Goal: Register for event/course: Register for event/course

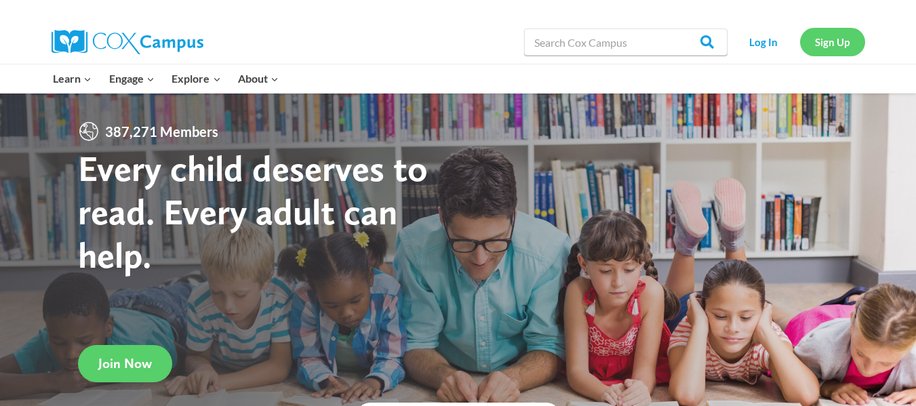
click at [846, 43] on link "Sign Up" at bounding box center [832, 42] width 65 height 28
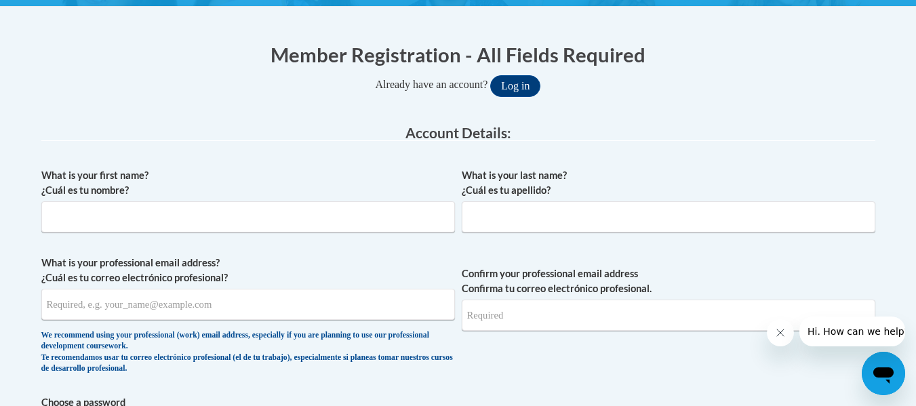
scroll to position [249, 0]
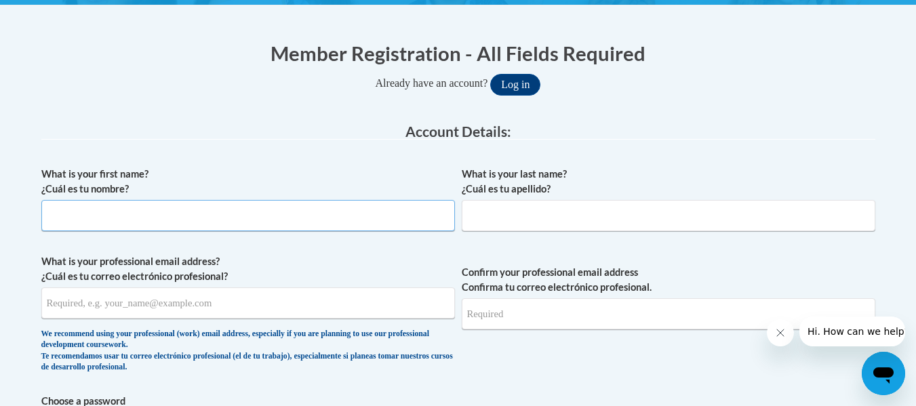
click at [234, 213] on input "What is your first name? ¿Cuál es tu nombre?" at bounding box center [247, 215] width 413 height 31
type input "Jessica"
type input "Echazabal"
type input "jessicalechazabal@gmail.com"
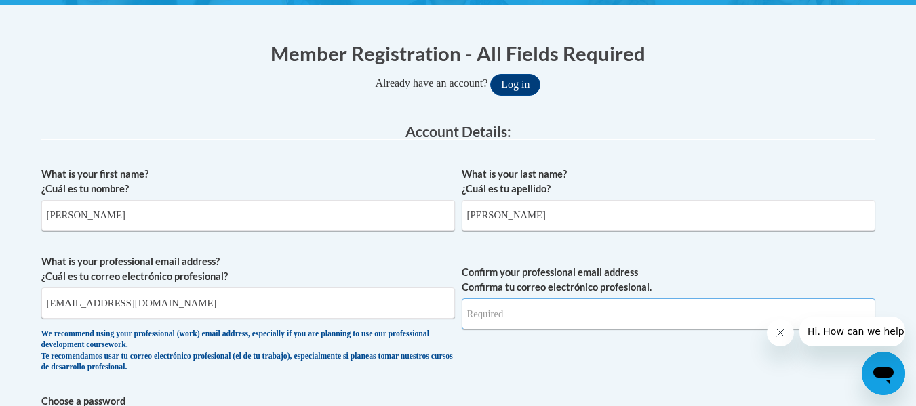
type input "jessicalechazabal@gmail.com"
drag, startPoint x: 213, startPoint y: 299, endPoint x: 0, endPoint y: 298, distance: 212.8
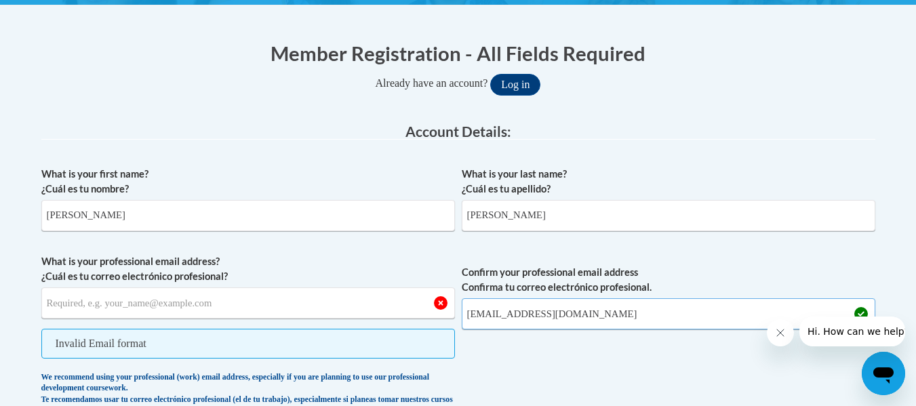
drag, startPoint x: 642, startPoint y: 313, endPoint x: 215, endPoint y: 314, distance: 427.0
click at [215, 314] on span "What is your professional email address? ¿Cuál es tu correo electrónico profesi…" at bounding box center [458, 338] width 834 height 169
click at [144, 291] on input "What is your professional email address? ¿Cuál es tu correo electrónico profesi…" at bounding box center [247, 302] width 413 height 31
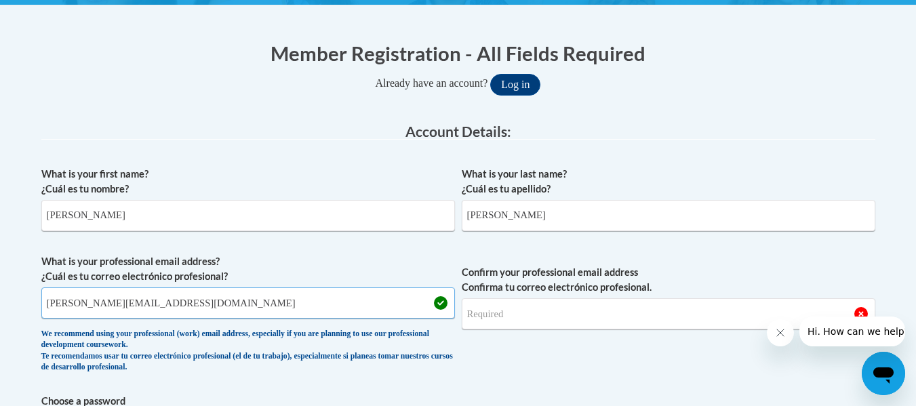
type input "jessica_echazabal@student.uml.edu"
click at [518, 312] on input "Confirm your professional email address Confirma tu correo electrónico profesio…" at bounding box center [668, 313] width 413 height 31
type input "jessica_echazabal@student.uml.edu"
click at [611, 346] on span "Confirm your professional email address Confirma tu correo electrónico profesio…" at bounding box center [668, 316] width 413 height 125
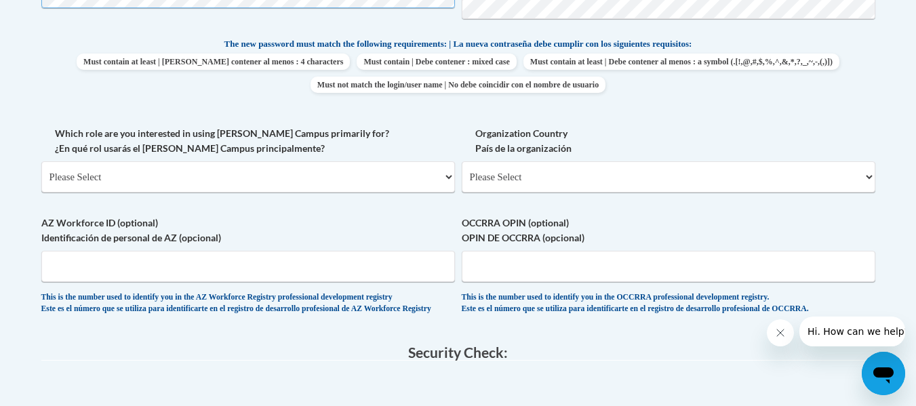
scroll to position [701, 0]
click at [323, 171] on select "Please Select College/University | Colegio/Universidad Community/Nonprofit Part…" at bounding box center [247, 175] width 413 height 31
click at [524, 173] on select "Please Select United States | Estados Unidos Outside of the United States | Fue…" at bounding box center [668, 175] width 413 height 31
select select "ad49bcad-a171-4b2e-b99c-48b446064914"
click at [462, 160] on select "Please Select United States | Estados Unidos Outside of the United States | Fue…" at bounding box center [668, 175] width 413 height 31
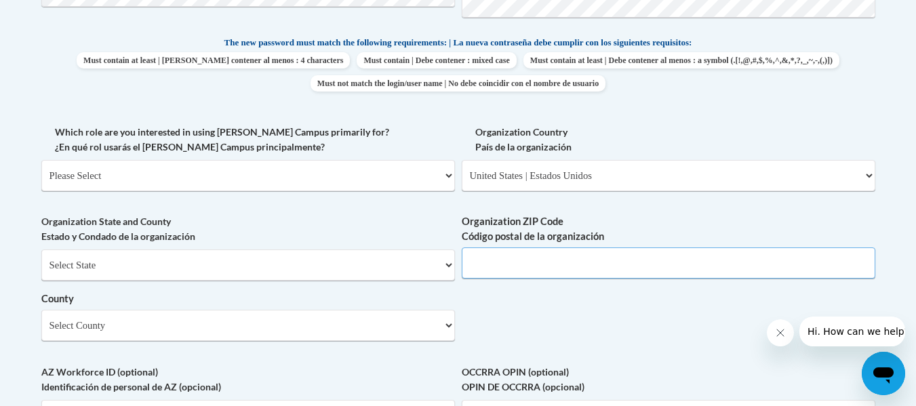
click at [548, 268] on input "Organization ZIP Code Código postal de la organización" at bounding box center [668, 262] width 413 height 31
type input "01852"
click at [190, 313] on select "Select County Barnstable Berkshire Bristol Dukes Essex Franklin Hampden Hampshi…" at bounding box center [247, 325] width 413 height 31
select select "Middlesex"
click at [41, 310] on select "Select County Barnstable Berkshire Bristol Dukes Essex Franklin Hampden Hampshi…" at bounding box center [247, 325] width 413 height 31
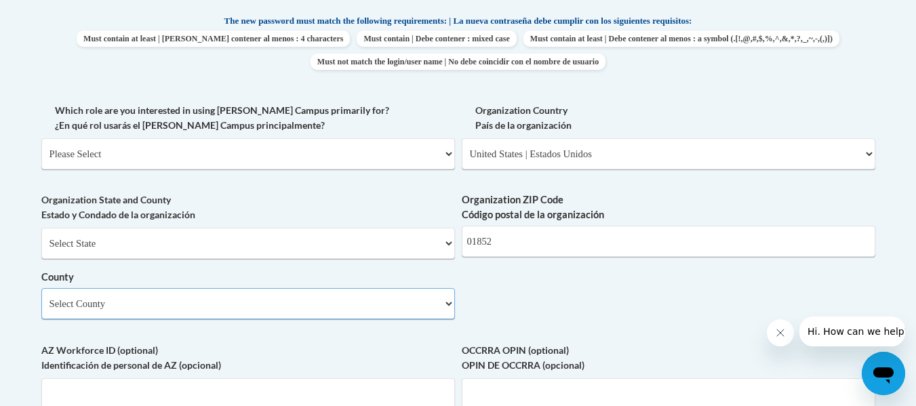
scroll to position [723, 0]
click at [441, 150] on select "Please Select College/University | Colegio/Universidad Community/Nonprofit Part…" at bounding box center [247, 153] width 413 height 31
select select "5a18ea06-2b54-4451-96f2-d152daf9eac5"
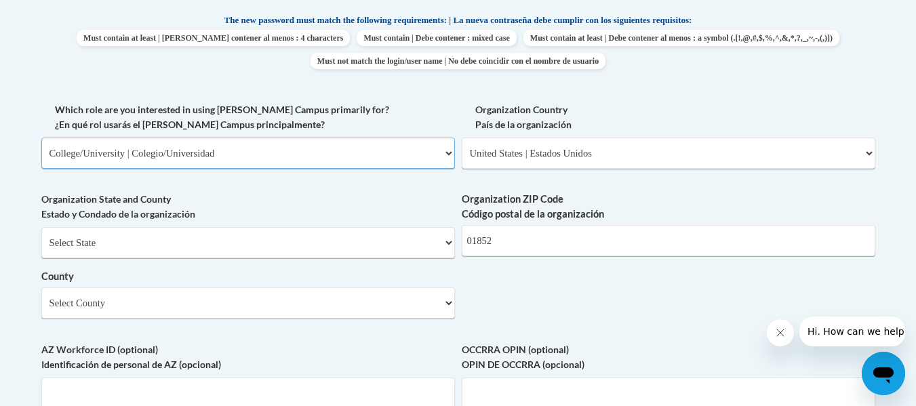
click at [41, 138] on select "Please Select College/University | Colegio/Universidad Community/Nonprofit Part…" at bounding box center [247, 153] width 413 height 31
select select "null"
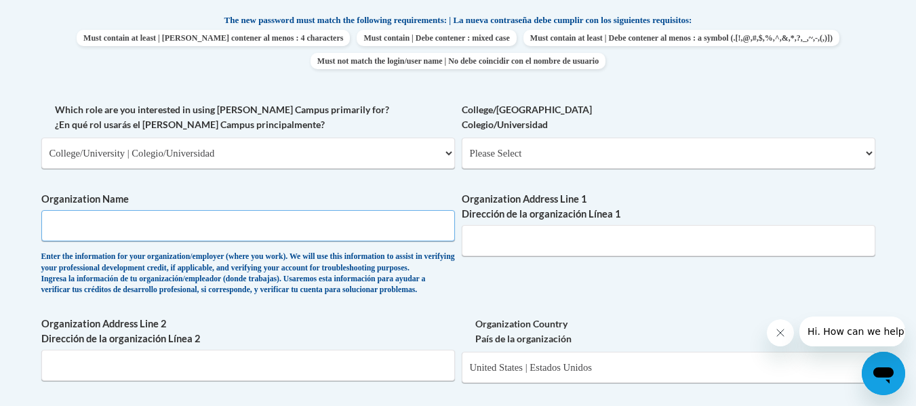
click at [359, 224] on input "Organization Name" at bounding box center [247, 225] width 413 height 31
click at [306, 229] on input "University of Massachusetts Lowell" at bounding box center [247, 225] width 413 height 31
click at [506, 240] on input "Organization Address Line 1 Dirección de la organización Línea 1" at bounding box center [668, 240] width 413 height 31
click at [523, 292] on div "What is your first name? ¿Cuál es tu nombre? Jessica What is your last name? ¿C…" at bounding box center [458, 177] width 834 height 983
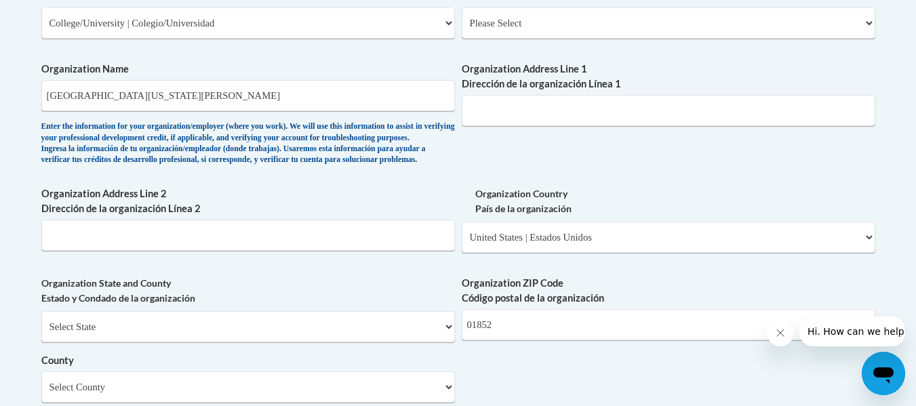
scroll to position [854, 0]
click at [165, 92] on input "University of Massachusetts Lowell" at bounding box center [247, 94] width 413 height 31
click at [123, 97] on input "UML Lowell" at bounding box center [247, 94] width 413 height 31
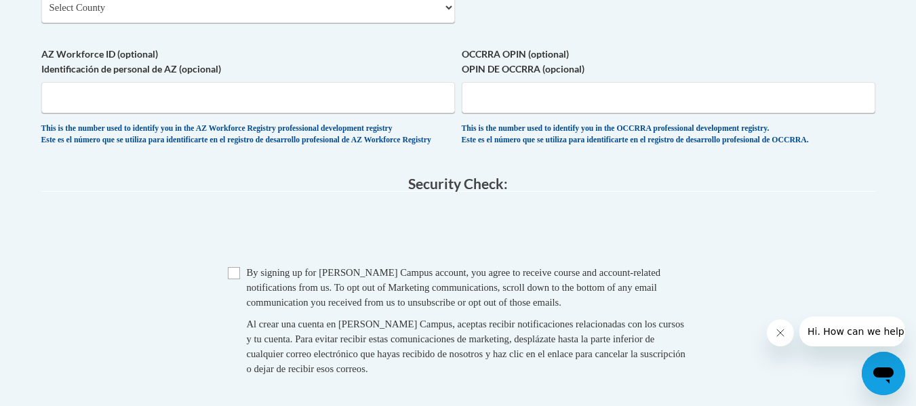
scroll to position [1233, 0]
type input "UML"
click at [243, 304] on span "Checkbox By signing up for a Cox Campus account, you agree to receive course an…" at bounding box center [458, 326] width 461 height 125
click at [232, 279] on input "Checkbox" at bounding box center [234, 272] width 12 height 12
checkbox input "true"
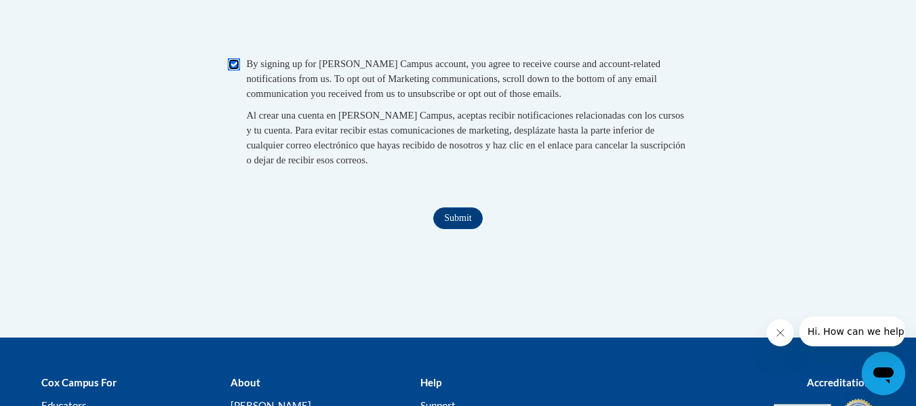
scroll to position [1442, 0]
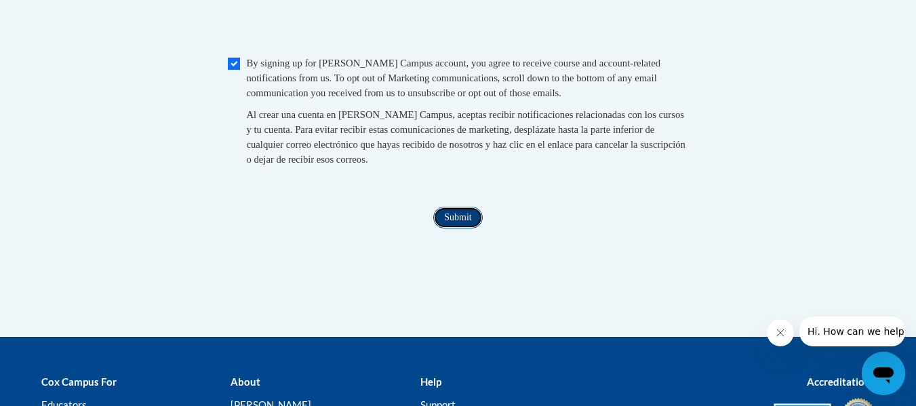
click at [466, 228] on input "Submit" at bounding box center [457, 218] width 49 height 22
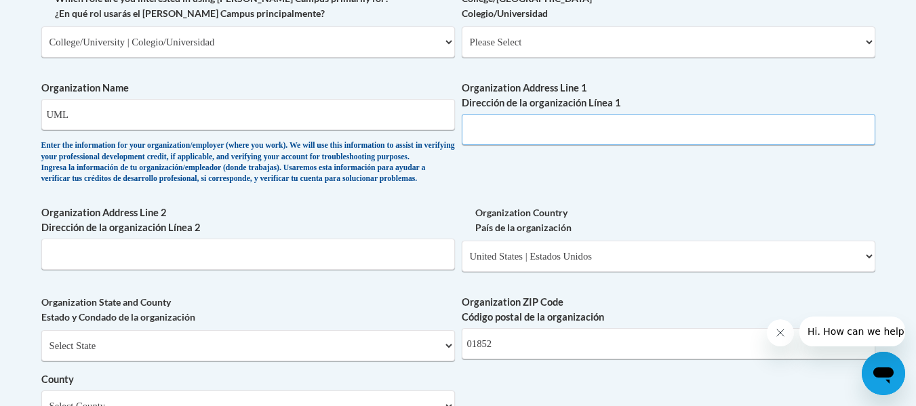
scroll to position [808, 0]
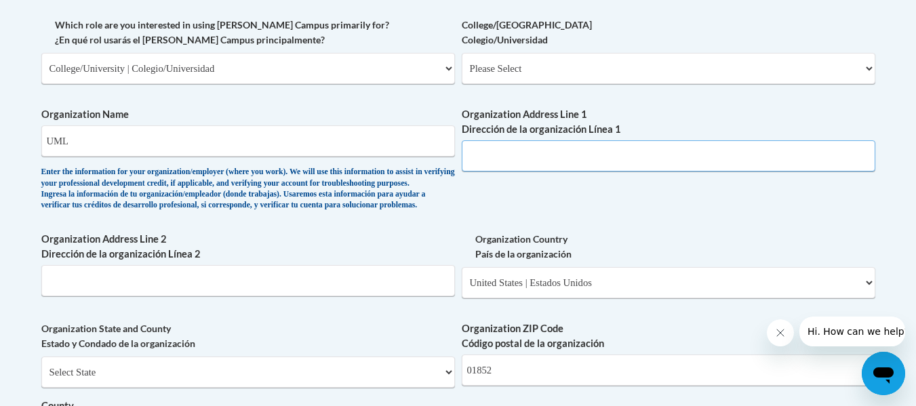
click at [521, 160] on input "Organization Address Line 1 Dirección de la organización Línea 1" at bounding box center [668, 155] width 413 height 31
paste input "220 Pawtucket St, Lowell, MA 01854"
type input "220 Pawtucket St, Lowell, MA 01854"
click at [584, 234] on div "What is your first name? ¿Cuál es tu nombre? Jessica What is your last name? ¿C…" at bounding box center [458, 93] width 834 height 983
click at [609, 200] on div "What is your first name? ¿Cuál es tu nombre? Jessica What is your last name? ¿C…" at bounding box center [458, 93] width 834 height 983
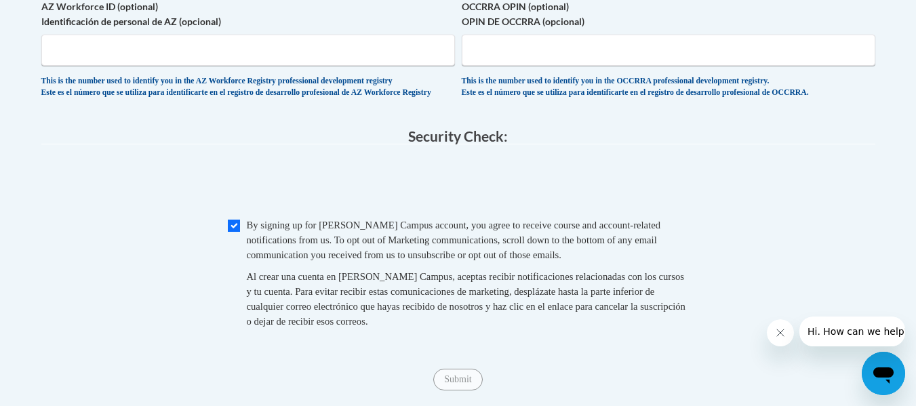
scroll to position [1630, 0]
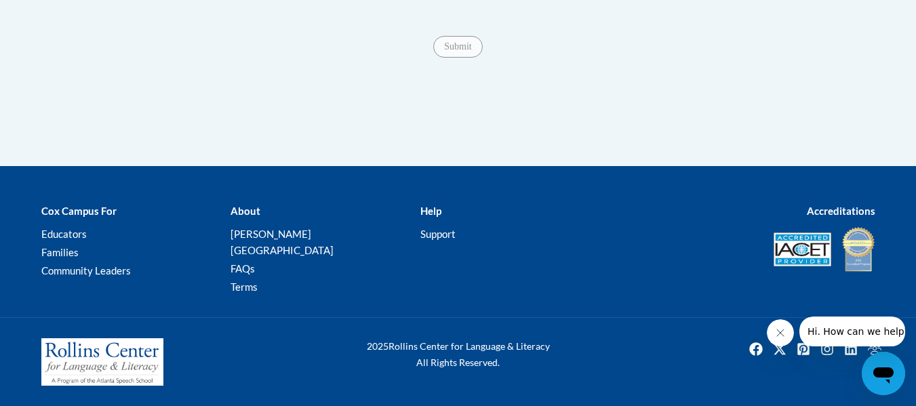
drag, startPoint x: 539, startPoint y: 79, endPoint x: 505, endPoint y: 89, distance: 35.4
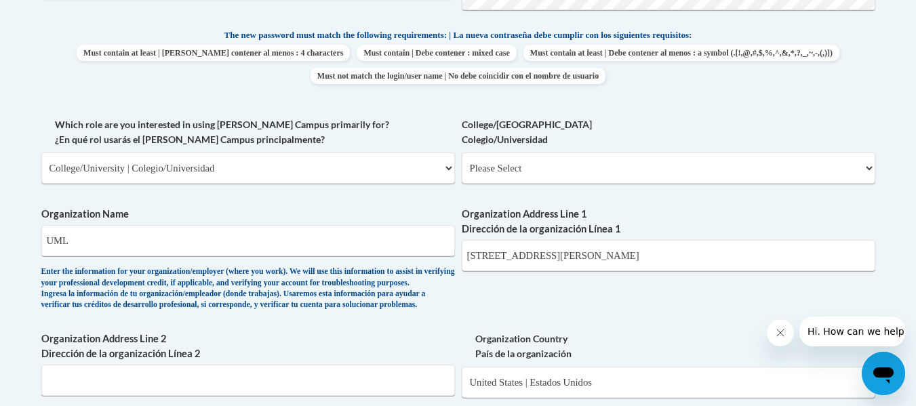
scroll to position [727, 0]
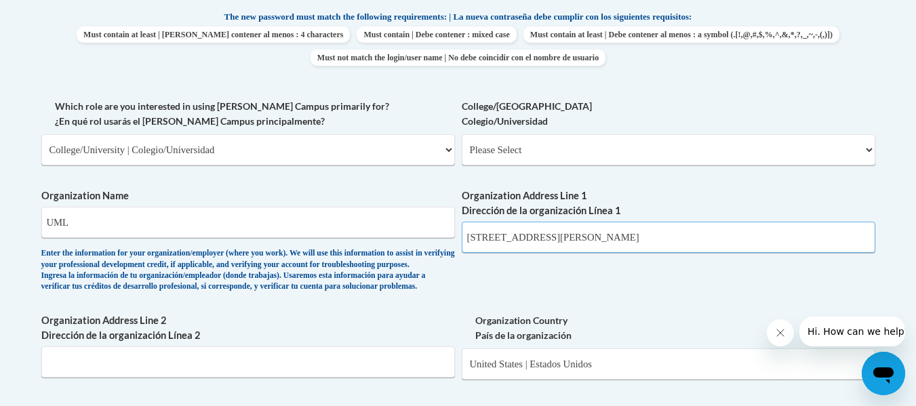
click at [523, 241] on input "220 Pawtucket St, Lowell, MA 01854" at bounding box center [668, 237] width 413 height 31
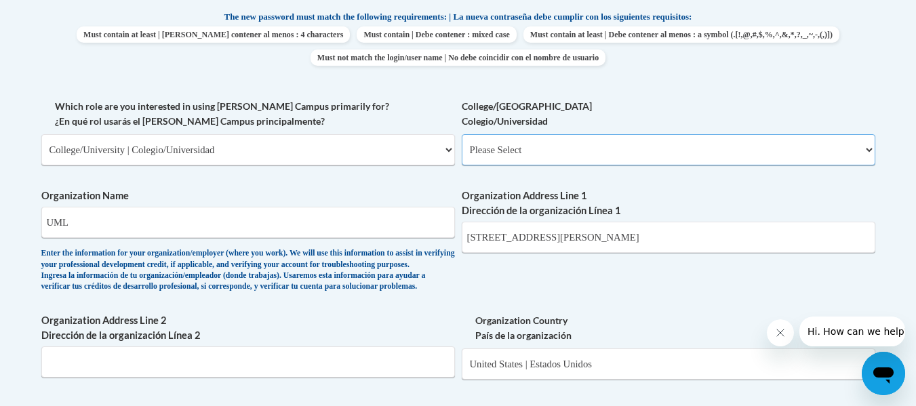
click at [522, 140] on select "Please Select College/University Staff | Empleado universitario College/Univers…" at bounding box center [668, 149] width 413 height 31
select select "99b32b07-cffc-426c-8bf6-0cd77760d84b"
click at [462, 134] on select "Please Select College/University Staff | Empleado universitario College/Univers…" at bounding box center [668, 149] width 413 height 31
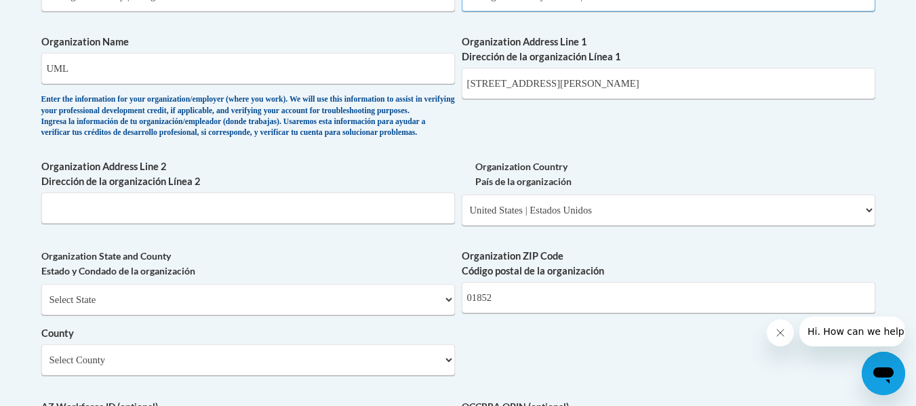
scroll to position [884, 0]
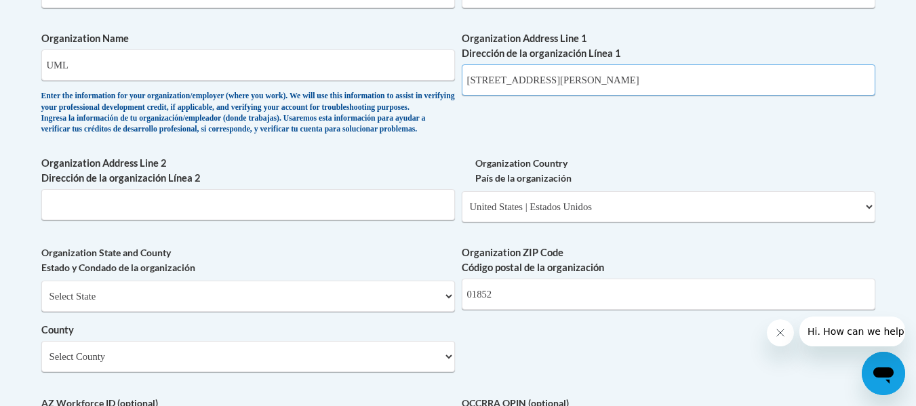
click at [630, 87] on input "220 Pawtucket St, Lowell, MA 01854" at bounding box center [668, 79] width 413 height 31
drag, startPoint x: 634, startPoint y: 77, endPoint x: 546, endPoint y: 85, distance: 88.5
click at [546, 85] on input "220 Pawtucket St, Lowell, MA 01854" at bounding box center [668, 79] width 413 height 31
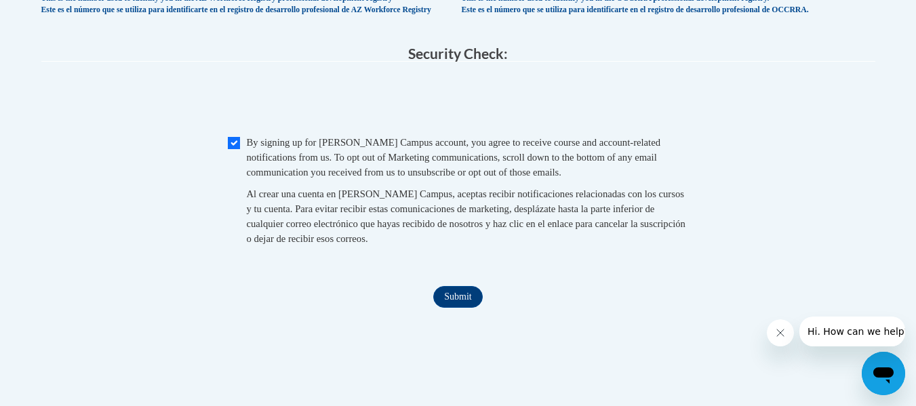
scroll to position [1361, 0]
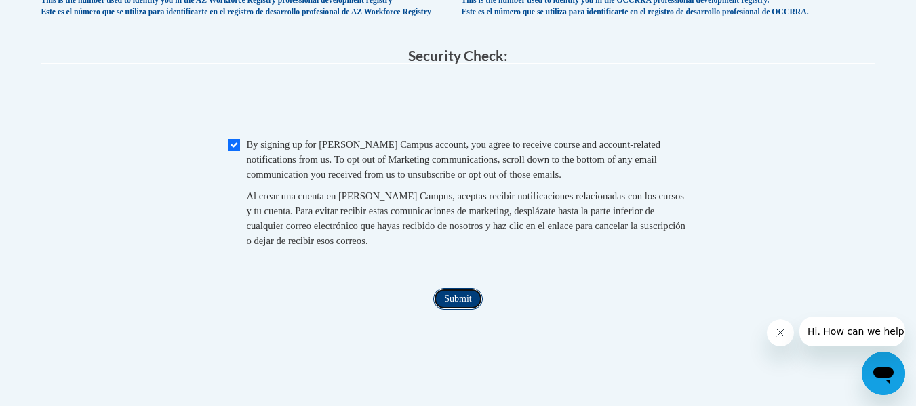
click at [453, 310] on input "Submit" at bounding box center [457, 299] width 49 height 22
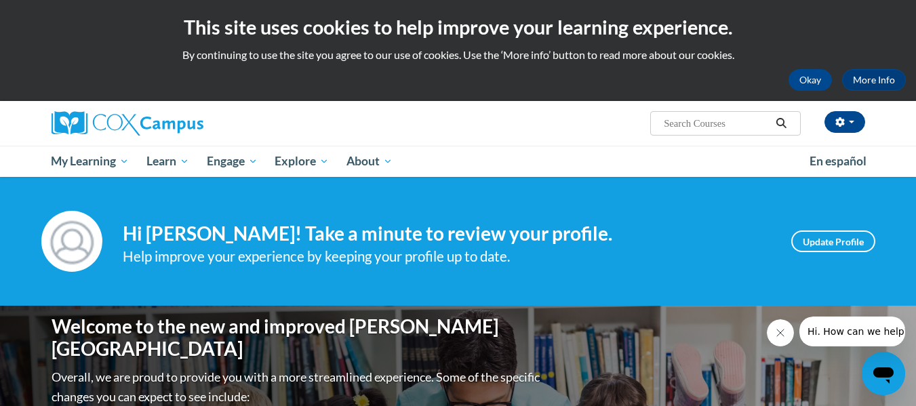
click at [712, 123] on input "Search..." at bounding box center [716, 123] width 108 height 16
paste input "Systematic and Explicit Phonics Instruction"
type input "Systematic and Explicit Phonics Instruction"
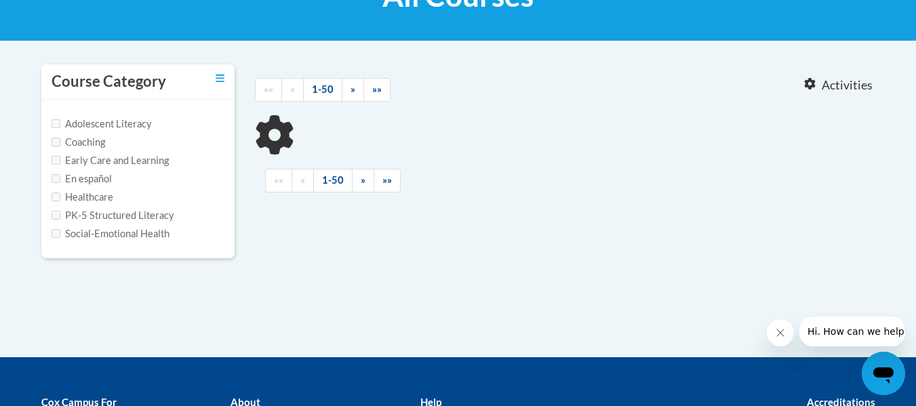
scroll to position [242, 0]
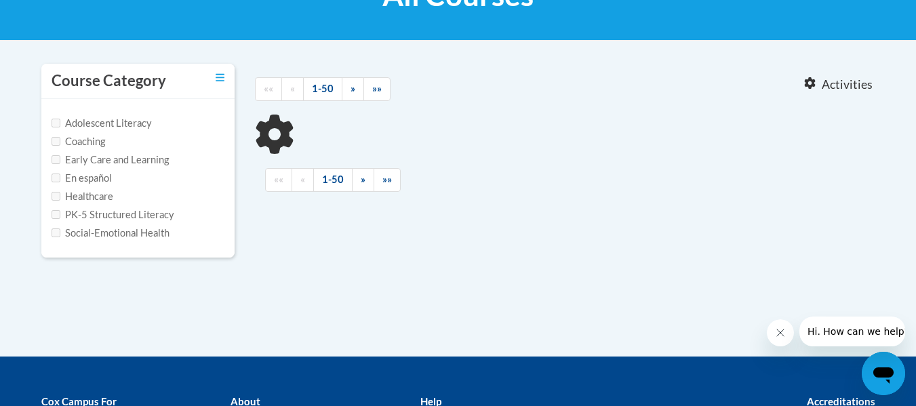
type input "Systematic and Explicit Phonics Instruction"
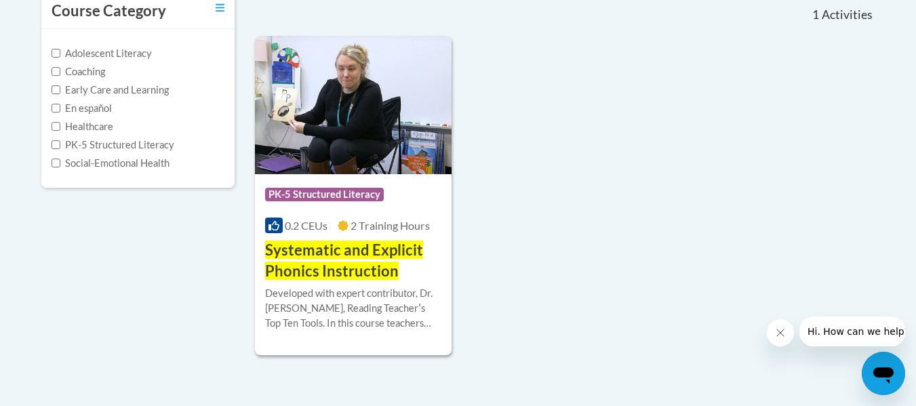
scroll to position [312, 0]
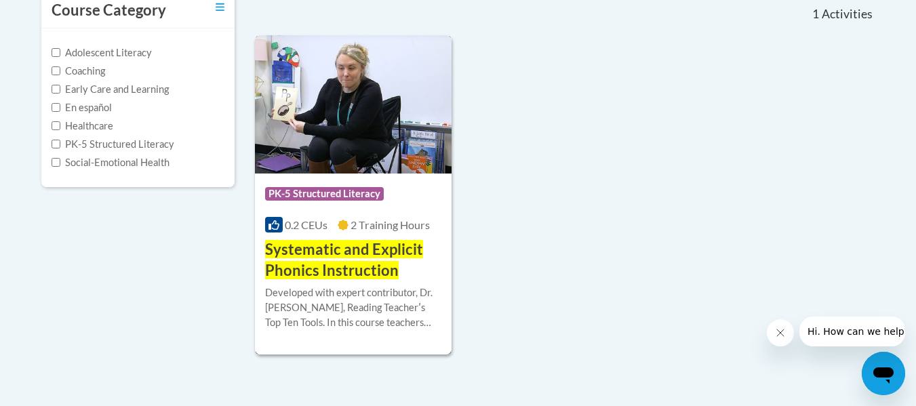
click at [354, 167] on img at bounding box center [353, 104] width 197 height 138
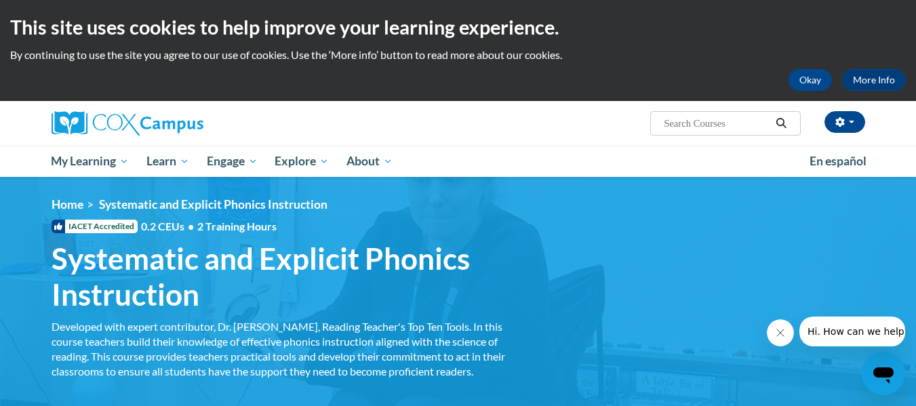
click at [743, 124] on input "Search..." at bounding box center [716, 123] width 108 height 16
paste input "Reading Fluency"
type input "Reading Fluency"
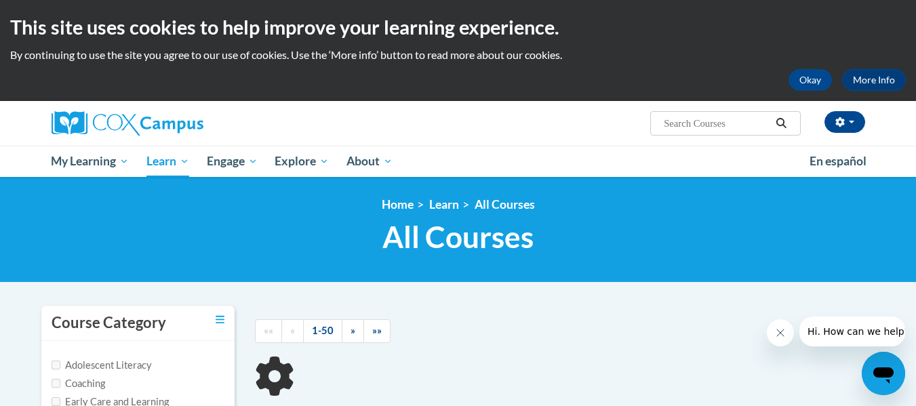
type input "Reading Fluency"
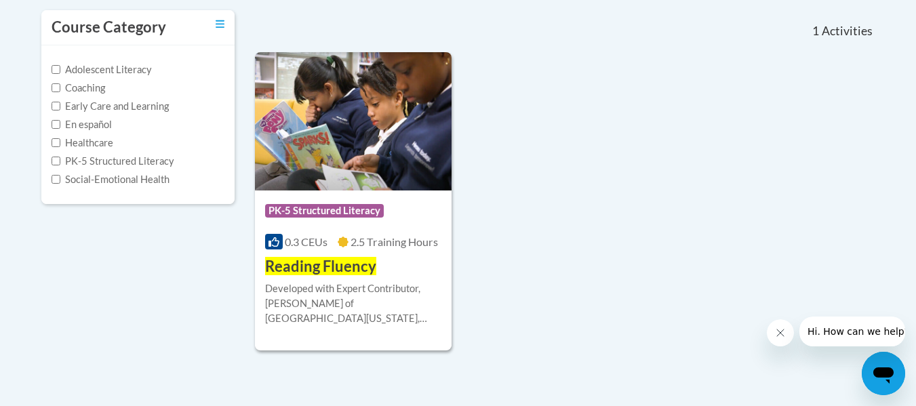
scroll to position [296, 0]
click at [406, 169] on img at bounding box center [353, 121] width 197 height 138
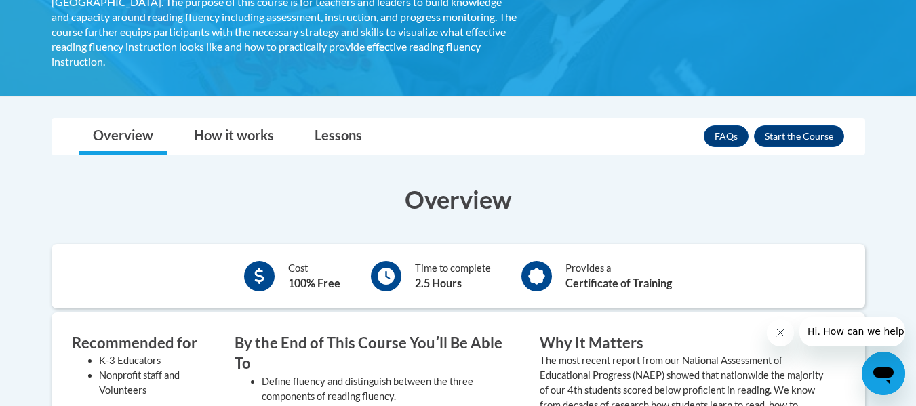
scroll to position [288, 0]
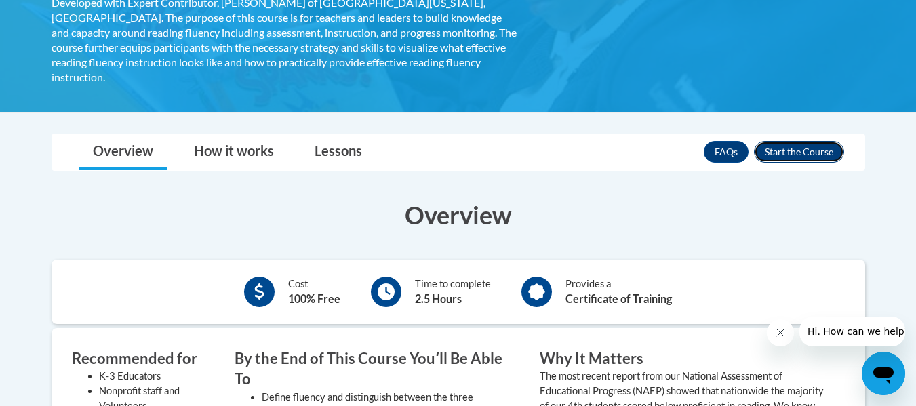
click at [817, 146] on button "Enroll" at bounding box center [799, 152] width 90 height 22
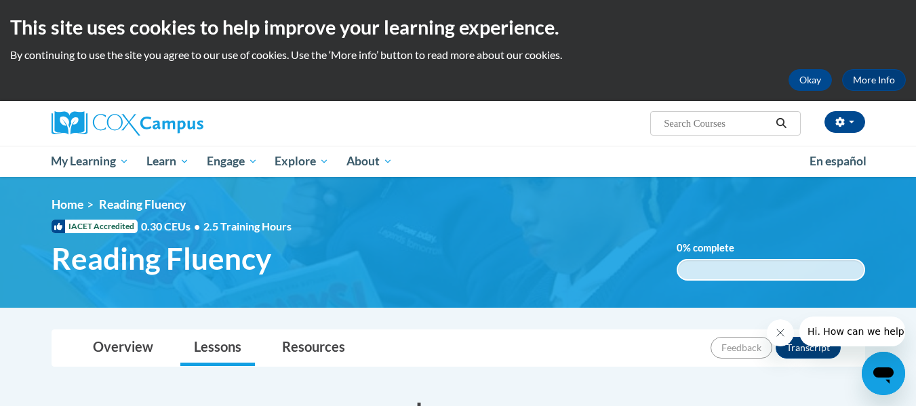
click at [682, 115] on input "Search..." at bounding box center [716, 123] width 108 height 16
paste input "Reading Comprehension"
type input "Reading Comprehension"
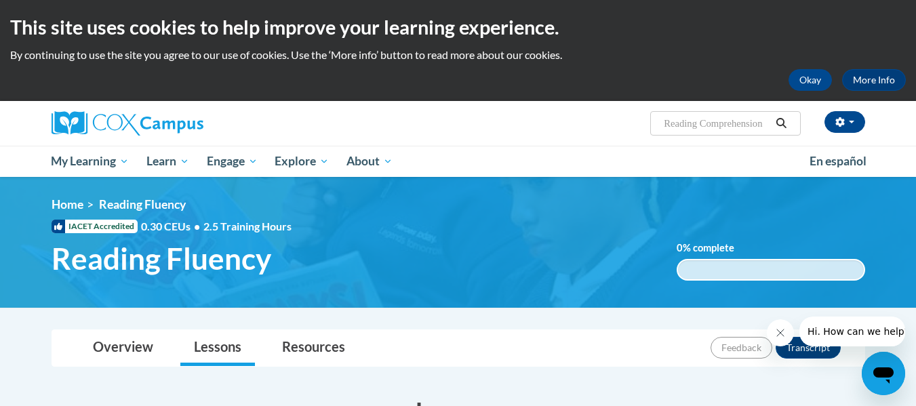
click at [783, 120] on icon "Search" at bounding box center [781, 123] width 10 height 10
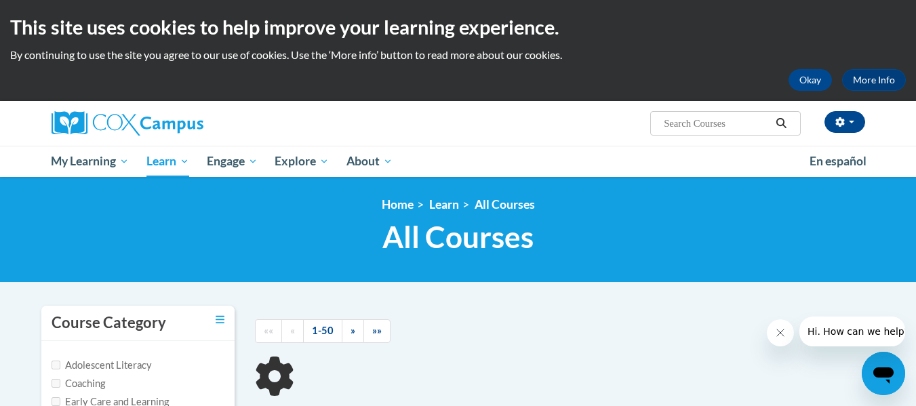
type input "Reading Comprehension"
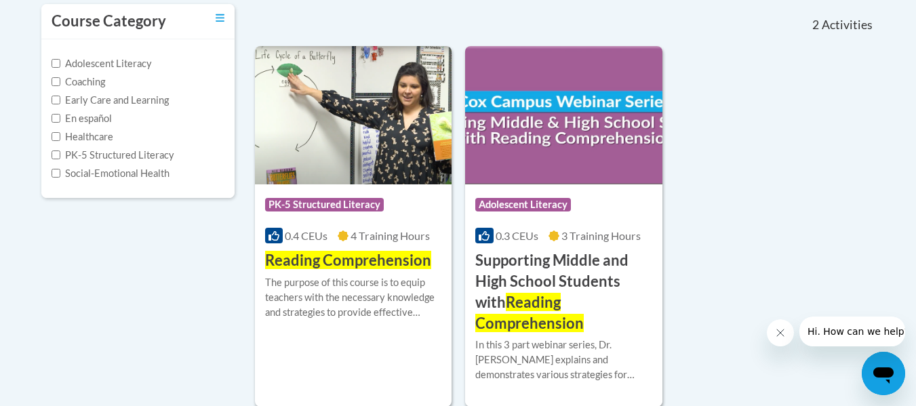
scroll to position [302, 0]
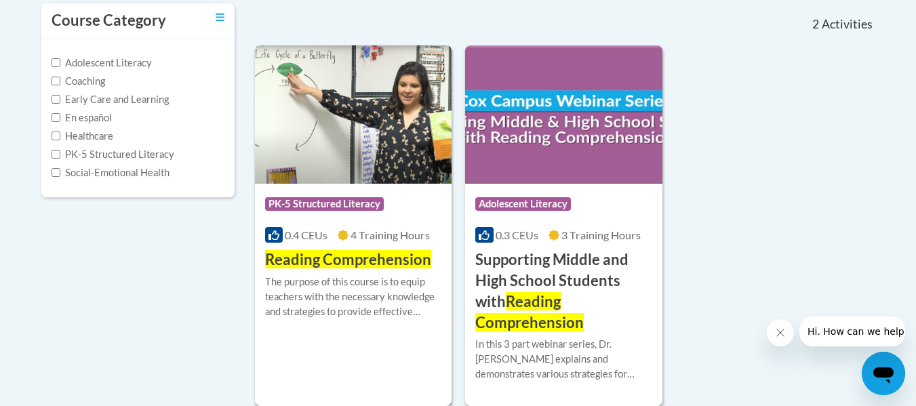
click at [385, 160] on img at bounding box center [353, 114] width 197 height 138
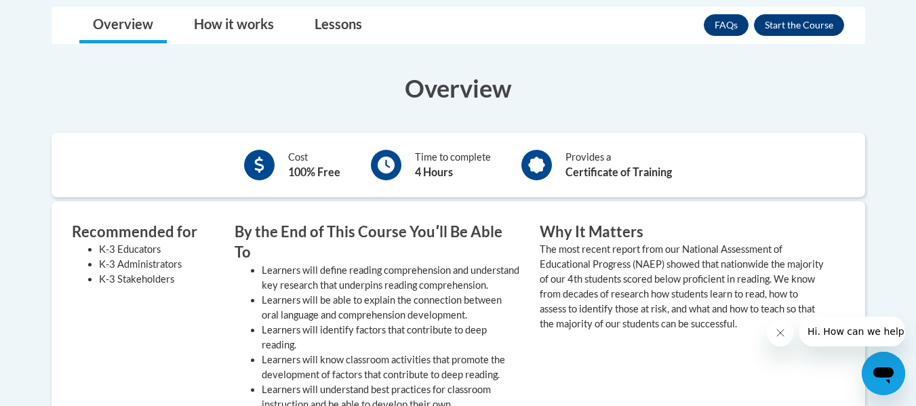
scroll to position [372, 0]
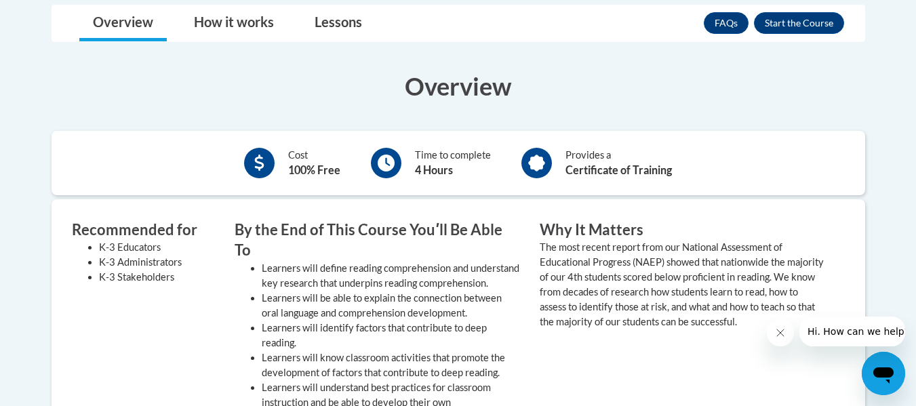
click at [817, 8] on div "FAQs Enroll" at bounding box center [773, 22] width 140 height 35
click at [813, 20] on button "Enroll" at bounding box center [799, 23] width 90 height 22
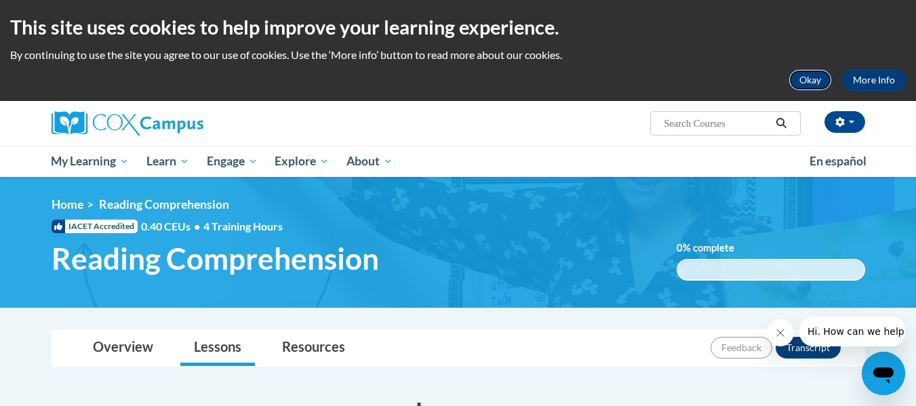
click at [814, 79] on button "Okay" at bounding box center [809, 80] width 43 height 22
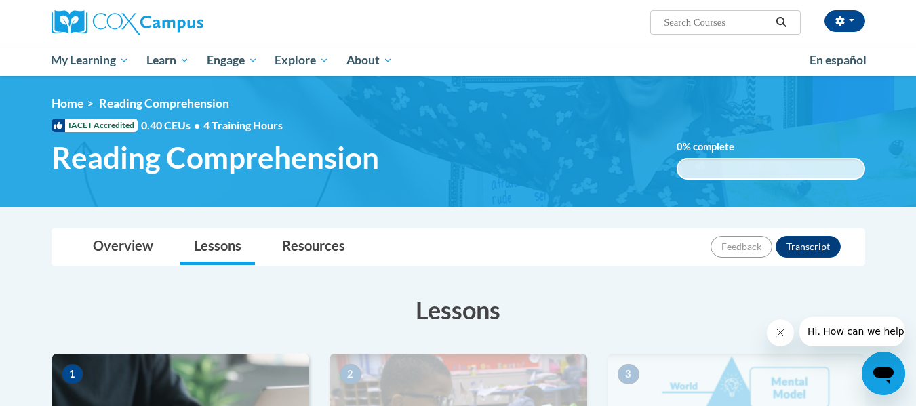
click at [662, 16] on input "Search..." at bounding box center [716, 22] width 108 height 16
paste input "Systematic and Explicit Phonics Instruction"
type input "Systematic and Explicit Phonics Instruction"
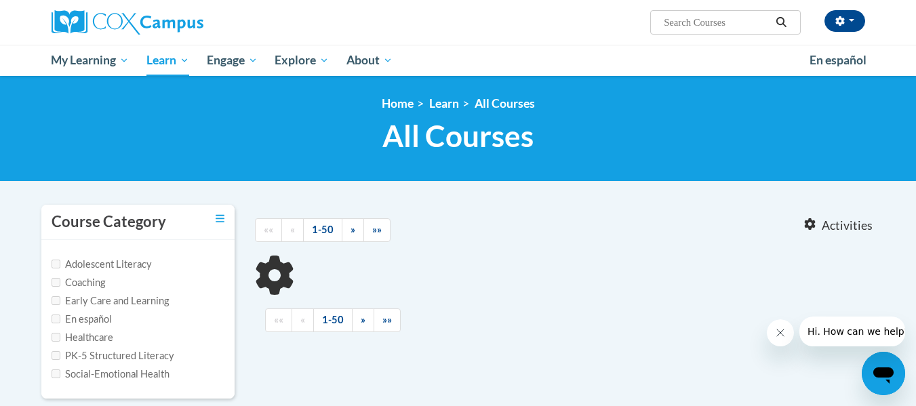
type input "Systematic and Explicit Phonics Instruction"
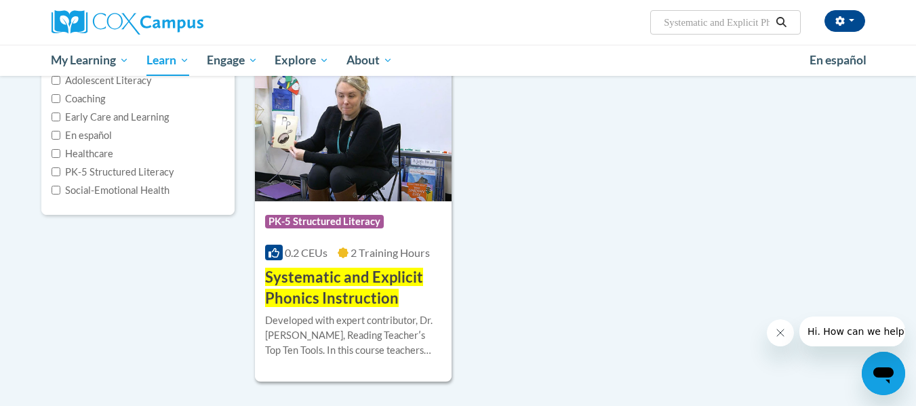
scroll to position [184, 0]
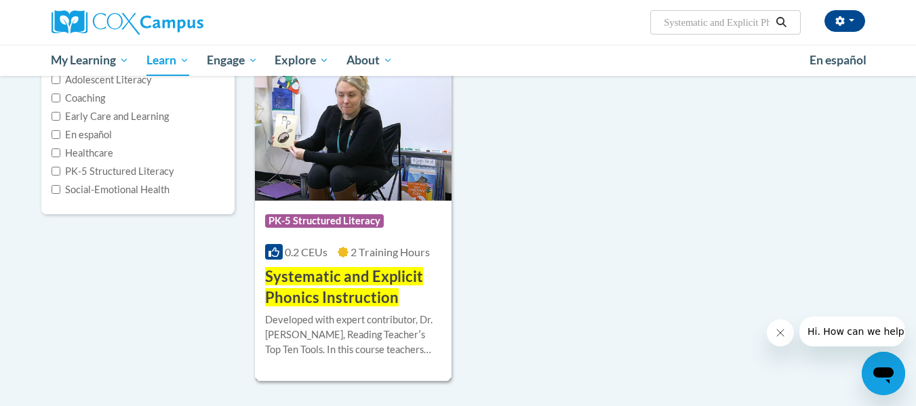
click at [363, 229] on span "PK-5 Structured Literacy" at bounding box center [326, 222] width 122 height 17
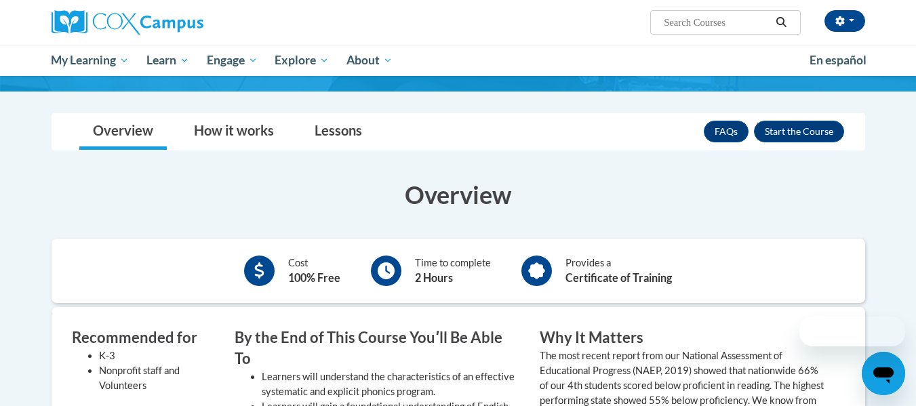
scroll to position [214, 0]
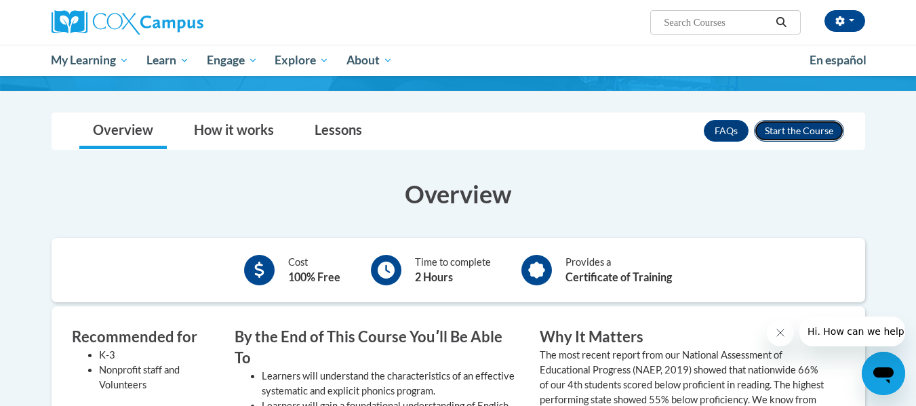
click at [819, 121] on button "Enroll" at bounding box center [799, 131] width 90 height 22
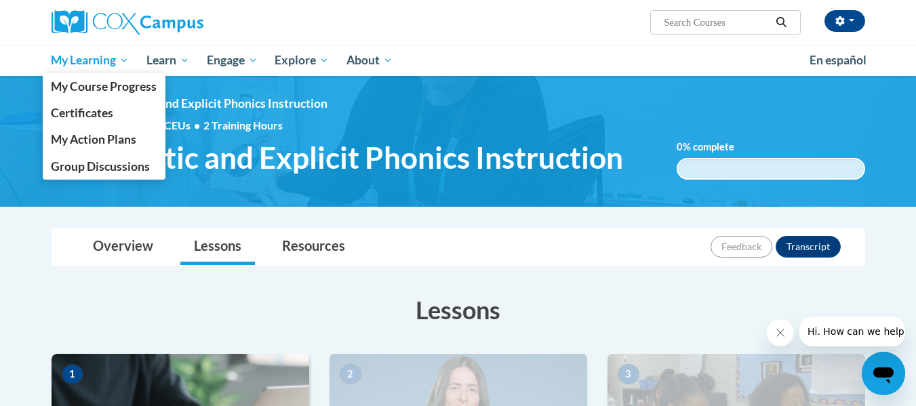
click at [82, 60] on span "My Learning" at bounding box center [90, 60] width 78 height 16
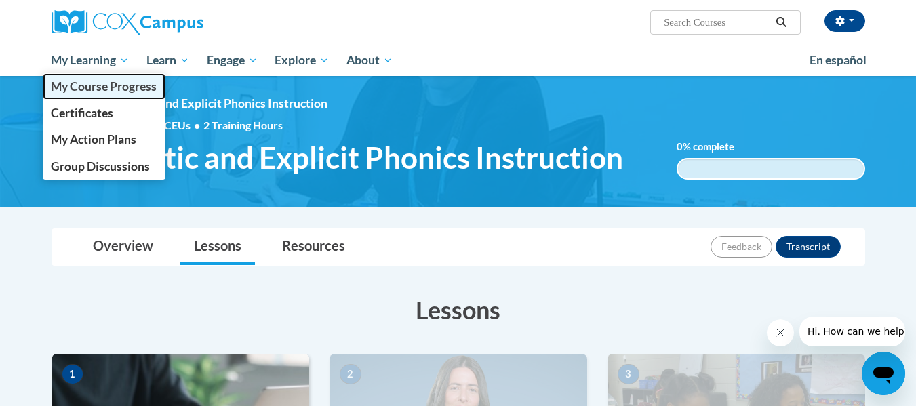
click at [72, 89] on span "My Course Progress" at bounding box center [104, 86] width 106 height 14
